Goal: Check status

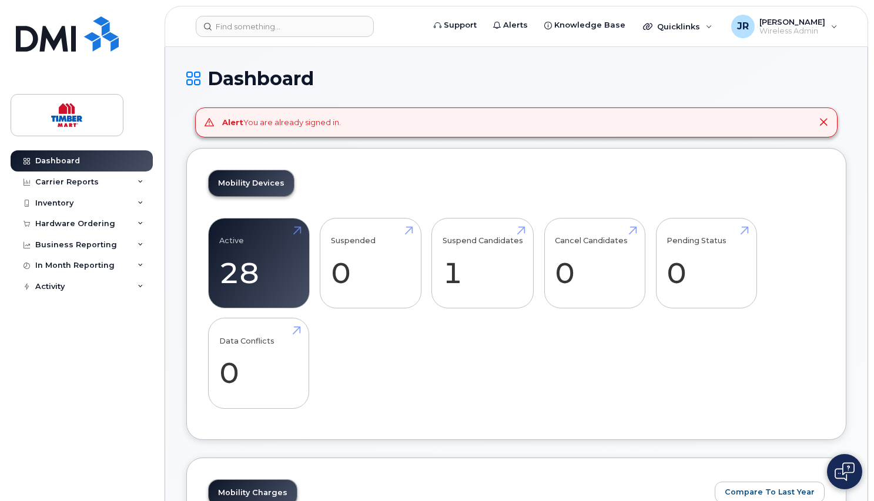
click at [821, 119] on icon at bounding box center [823, 122] width 9 height 9
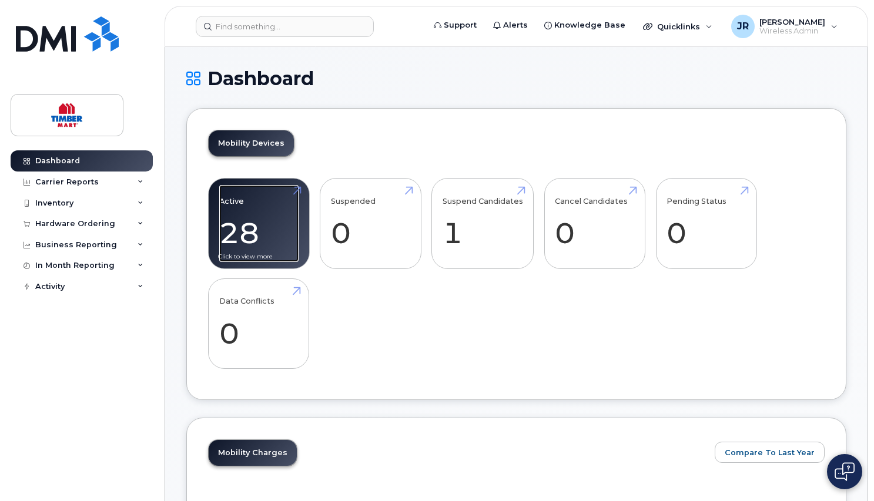
click at [232, 208] on link "Active 28 -94%" at bounding box center [258, 224] width 79 height 78
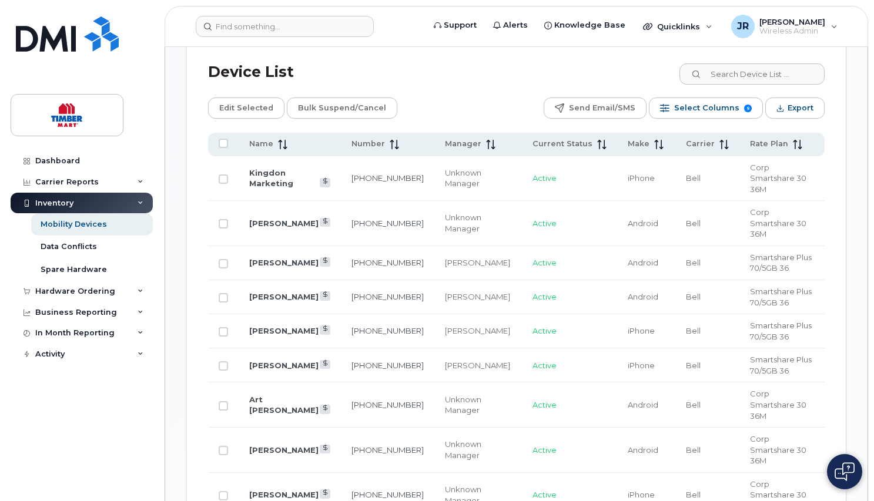
scroll to position [705, 0]
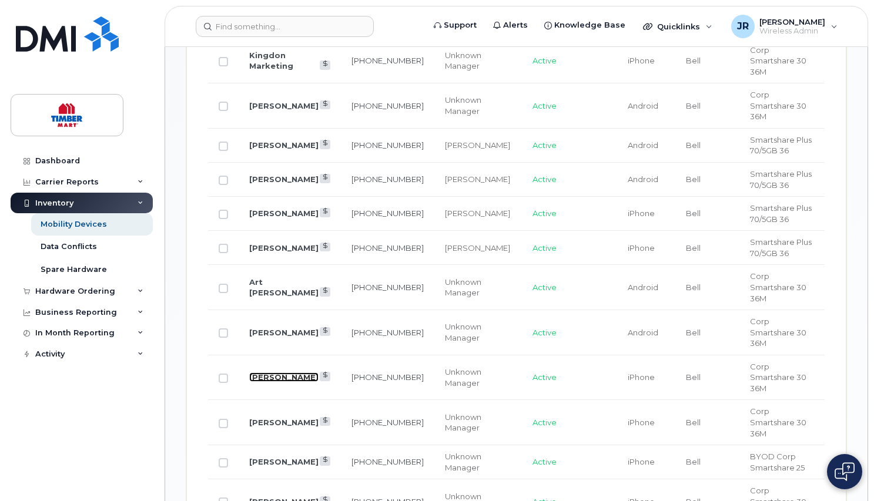
click at [274, 373] on link "[PERSON_NAME]" at bounding box center [283, 377] width 69 height 9
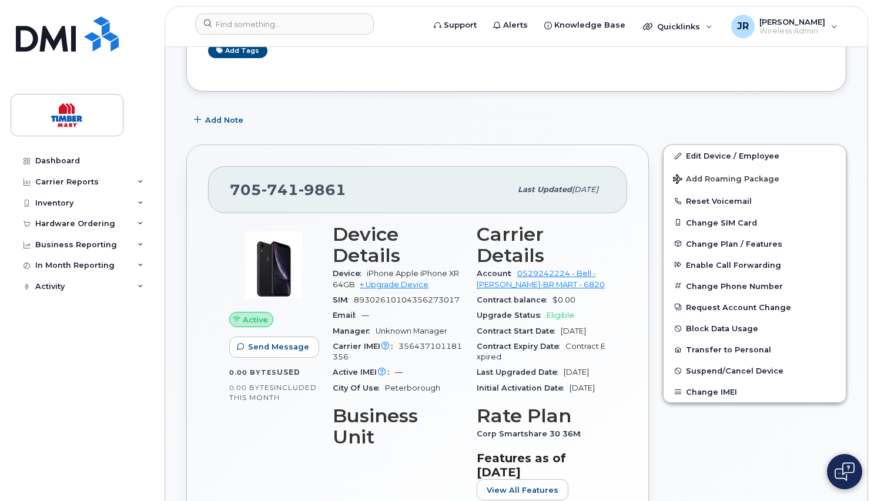
scroll to position [411, 0]
